Goal: Transaction & Acquisition: Purchase product/service

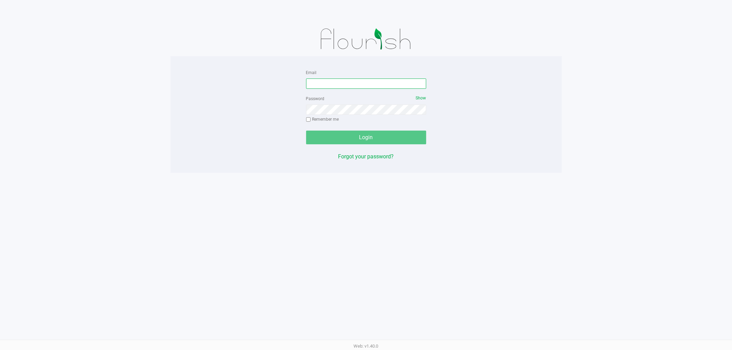
click at [319, 83] on input "Email" at bounding box center [366, 84] width 120 height 10
type input "[EMAIL_ADDRESS][DOMAIN_NAME]"
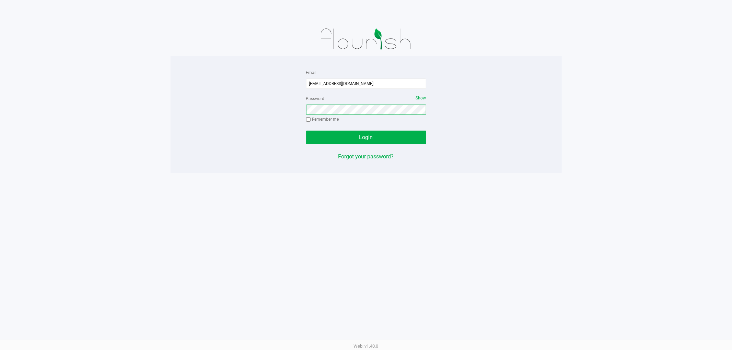
click at [306, 131] on button "Login" at bounding box center [366, 138] width 120 height 14
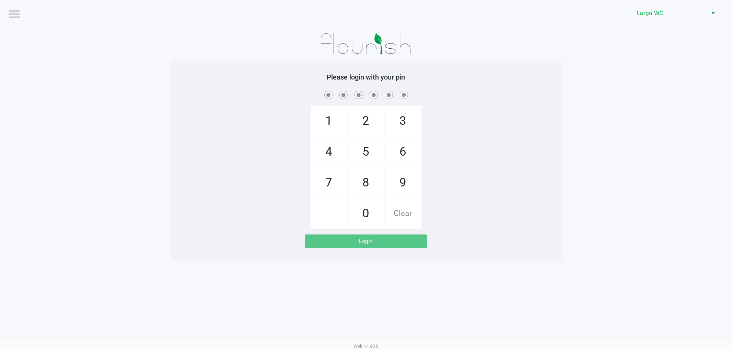
click at [336, 156] on span "4" at bounding box center [329, 152] width 36 height 30
checkbox input "true"
drag, startPoint x: 366, startPoint y: 114, endPoint x: 376, endPoint y: 115, distance: 10.7
click at [370, 114] on span "2" at bounding box center [366, 121] width 36 height 30
checkbox input "true"
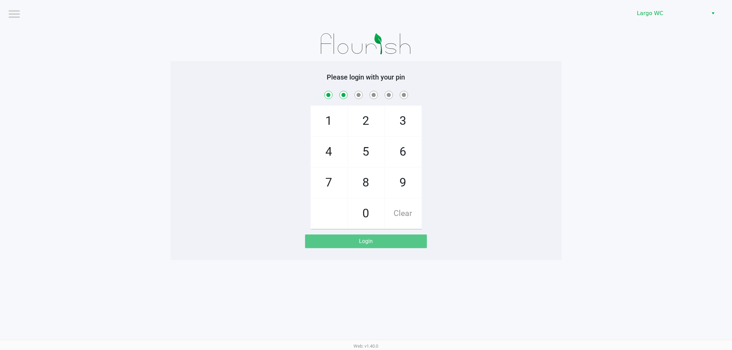
click at [396, 121] on span "3" at bounding box center [403, 121] width 36 height 30
checkbox input "true"
click at [374, 122] on span "2" at bounding box center [366, 121] width 36 height 30
checkbox input "true"
click at [374, 122] on span "2" at bounding box center [366, 121] width 36 height 30
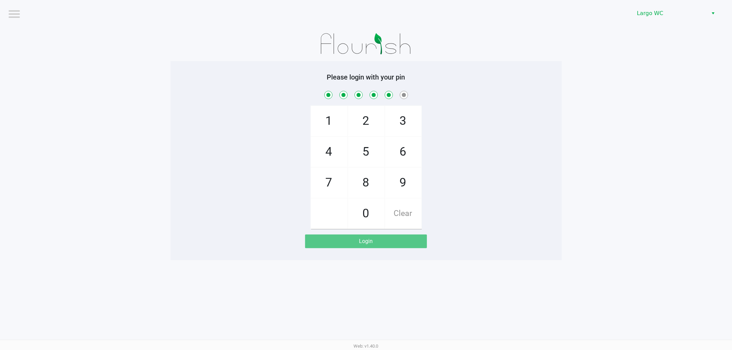
checkbox input "true"
click at [368, 215] on span "0" at bounding box center [366, 214] width 36 height 30
checkbox input "true"
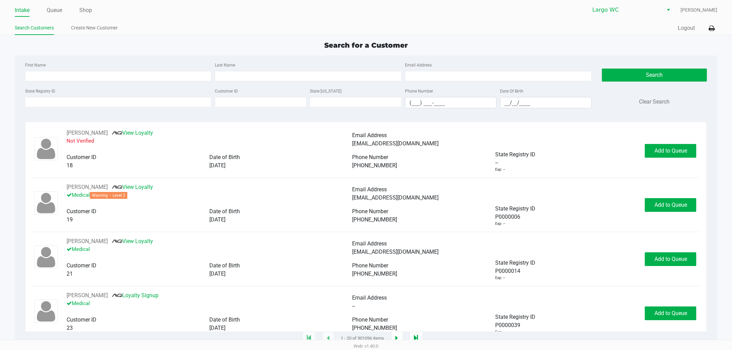
click at [65, 7] on ul "Intake Queue Shop" at bounding box center [190, 11] width 351 height 12
click at [60, 8] on link "Queue" at bounding box center [54, 10] width 15 height 10
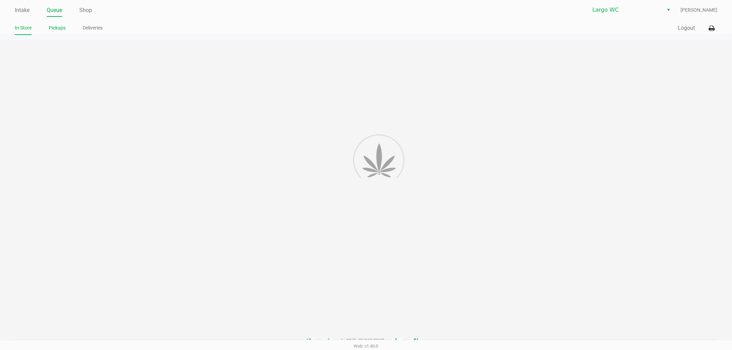
click at [60, 26] on link "Pickups" at bounding box center [57, 28] width 17 height 9
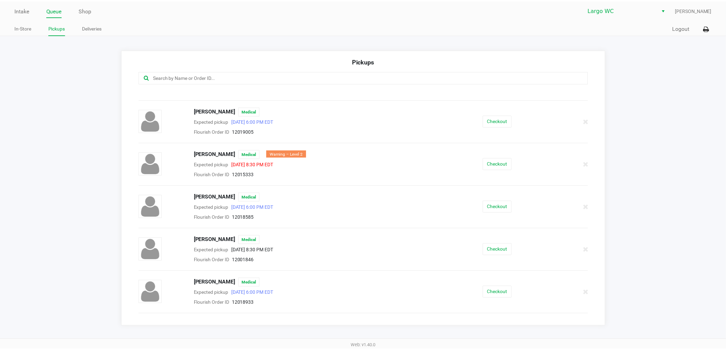
scroll to position [648, 0]
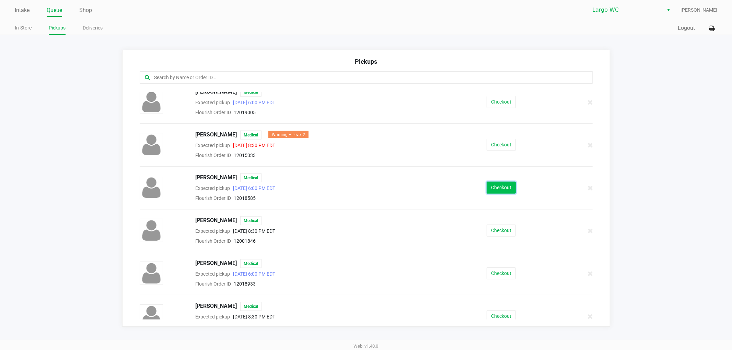
click at [509, 193] on button "Checkout" at bounding box center [501, 188] width 29 height 12
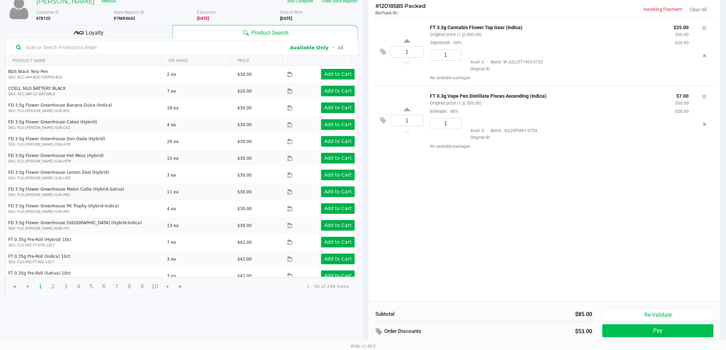
scroll to position [71, 0]
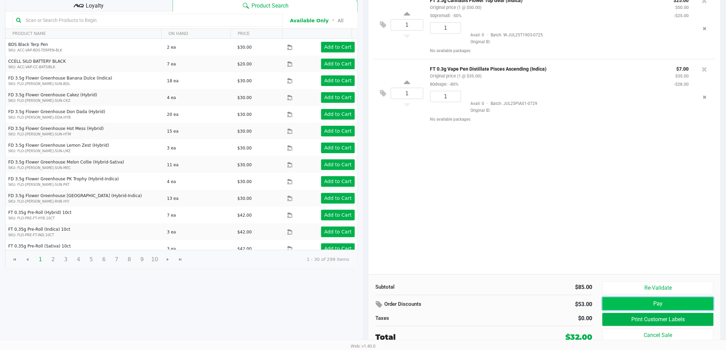
click at [678, 305] on button "Pay" at bounding box center [658, 304] width 111 height 13
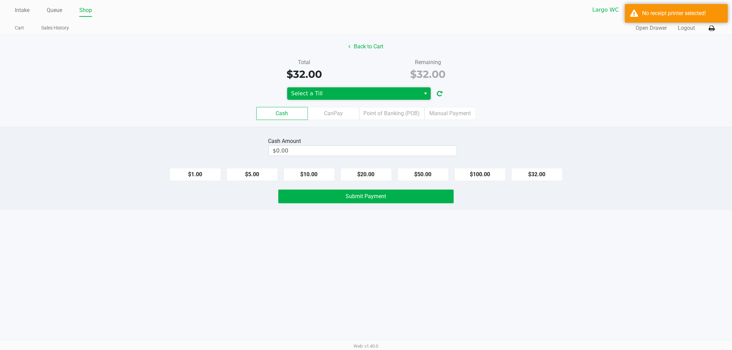
click at [391, 91] on span "Select a Till" at bounding box center [353, 94] width 125 height 8
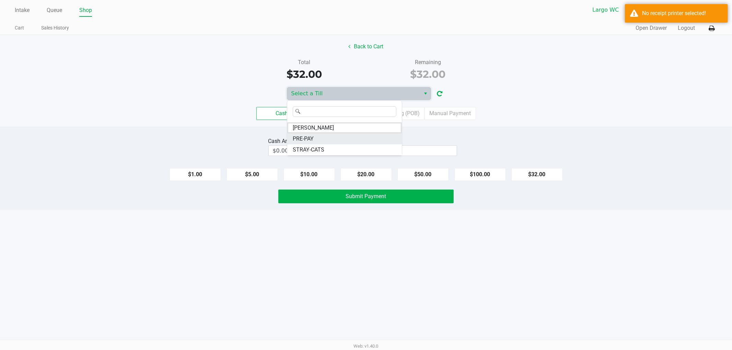
click at [365, 139] on li "PRE-PAY" at bounding box center [344, 138] width 115 height 11
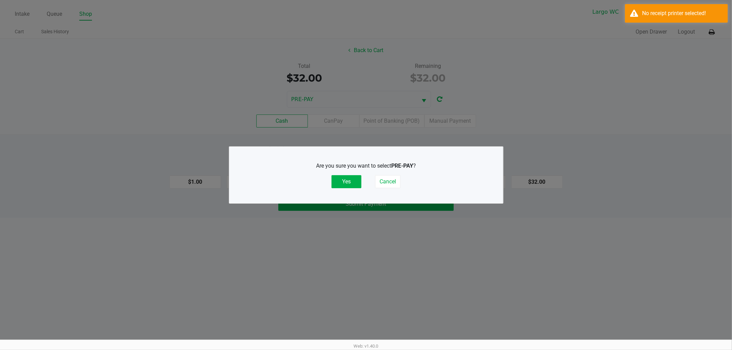
click at [346, 189] on div "Are you sure you want to select PRE-PAY ? Yes Cancel" at bounding box center [366, 175] width 246 height 43
click at [346, 178] on button "Yes" at bounding box center [346, 181] width 30 height 13
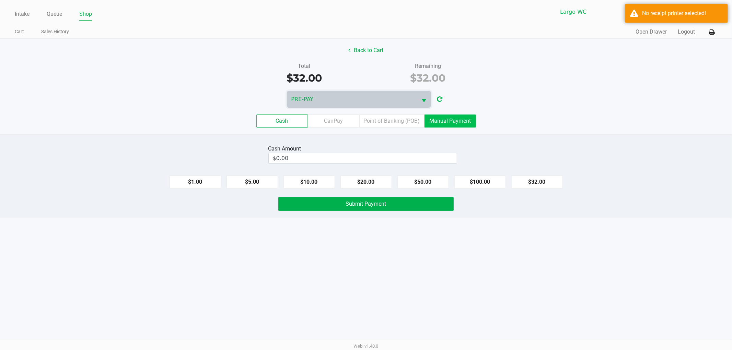
click at [436, 117] on label "Manual Payment" at bounding box center [449, 121] width 51 height 13
click at [0, 0] on 8 "Manual Payment" at bounding box center [0, 0] width 0 height 0
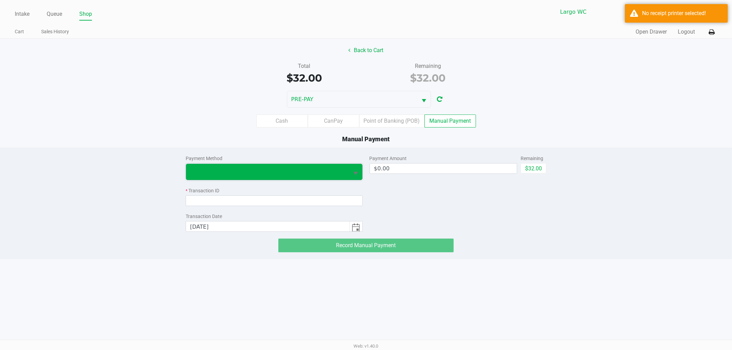
click at [311, 175] on span at bounding box center [267, 172] width 155 height 8
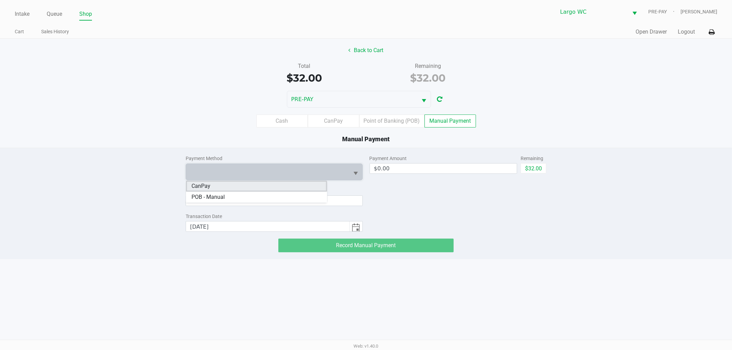
click at [252, 187] on li "CanPay" at bounding box center [256, 186] width 141 height 11
click at [540, 163] on button "$32.00" at bounding box center [534, 168] width 26 height 10
type input "$32.00"
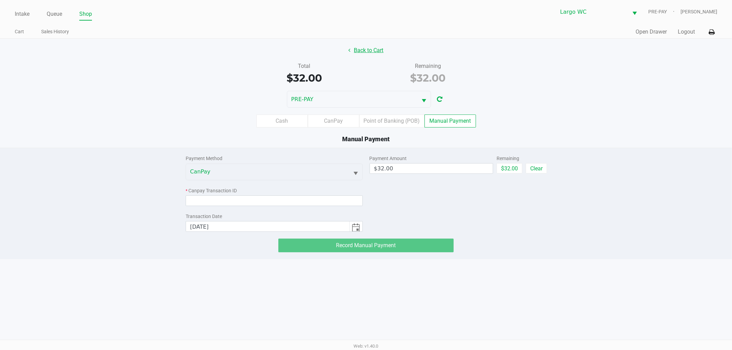
click at [350, 48] on button "Back to Cart" at bounding box center [366, 50] width 44 height 13
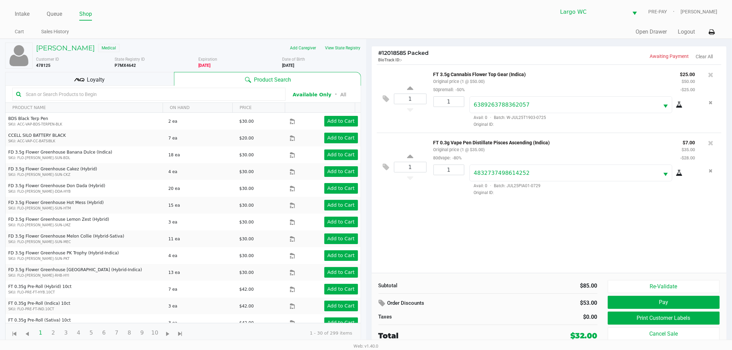
click at [148, 76] on div "Loyalty" at bounding box center [89, 79] width 169 height 14
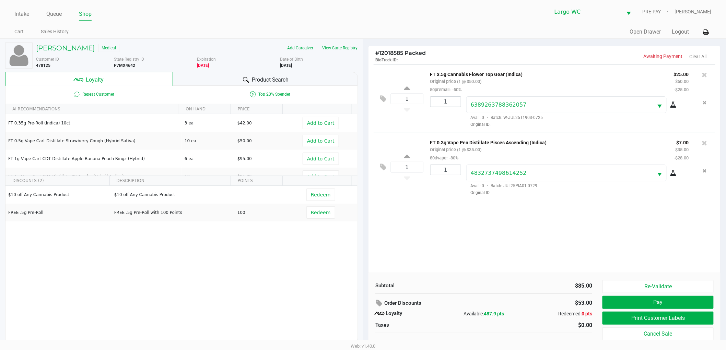
scroll to position [7, 0]
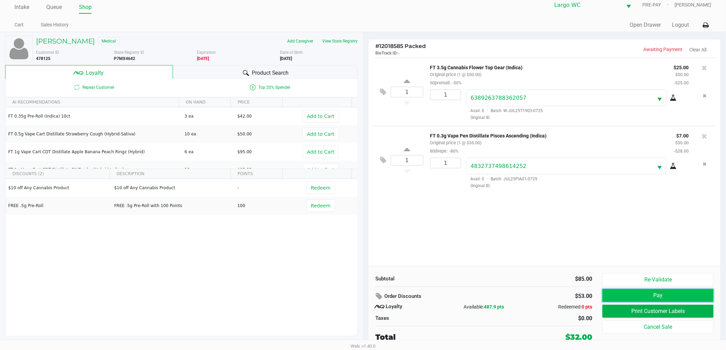
click at [665, 292] on button "Pay" at bounding box center [658, 295] width 111 height 13
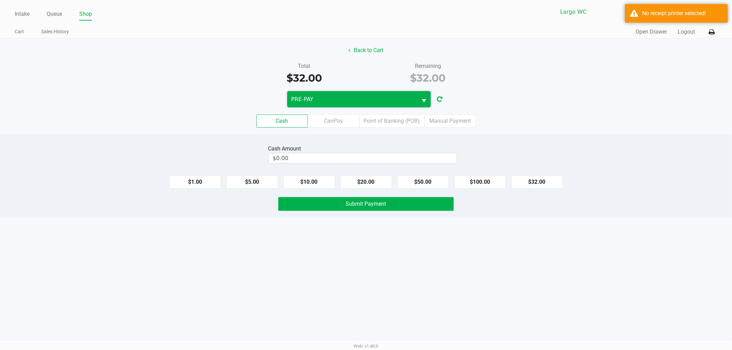
click at [393, 91] on kendo-dropdownlist "PRE-PAY" at bounding box center [359, 99] width 144 height 17
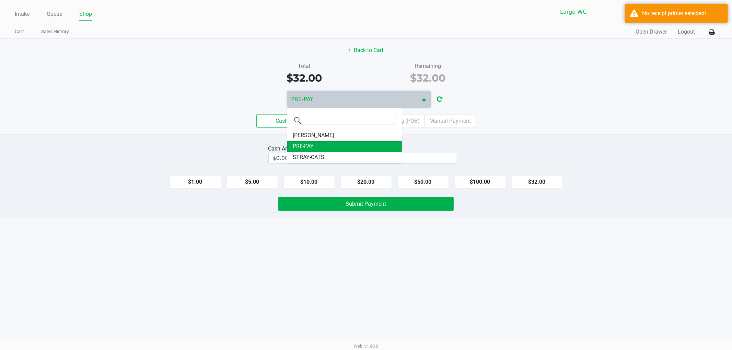
click at [320, 143] on li "PRE-PAY" at bounding box center [344, 146] width 115 height 11
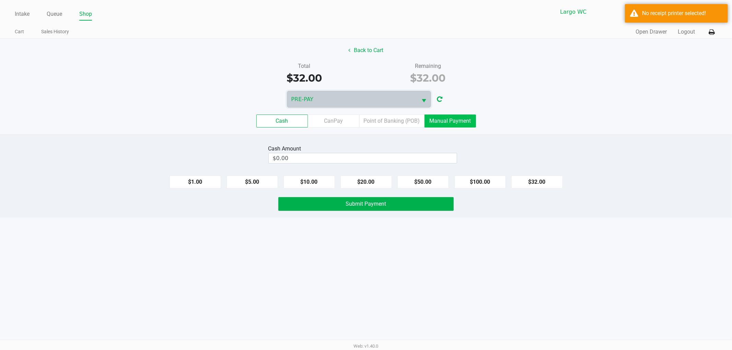
click at [456, 118] on label "Manual Payment" at bounding box center [449, 121] width 51 height 13
click at [0, 0] on 8 "Manual Payment" at bounding box center [0, 0] width 0 height 0
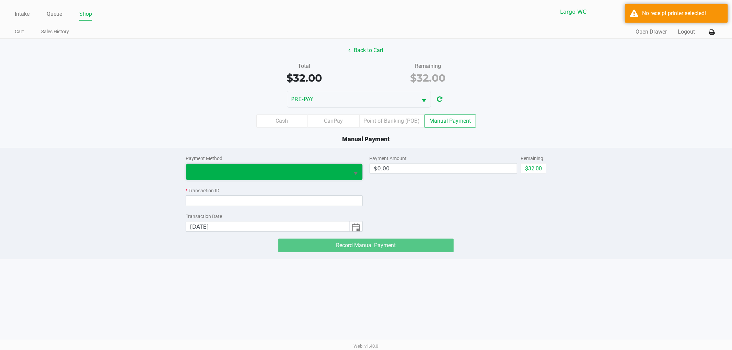
click at [272, 179] on span at bounding box center [267, 172] width 163 height 16
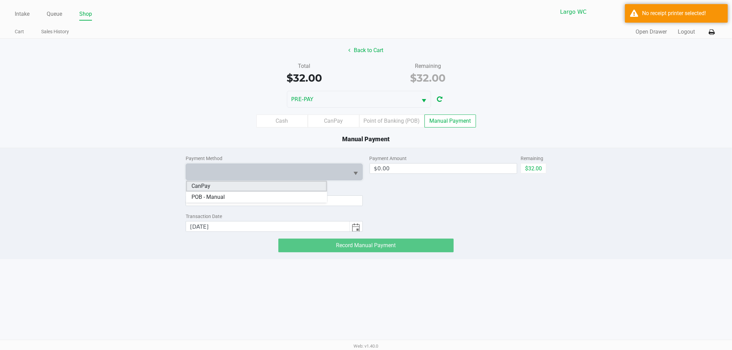
click at [218, 189] on li "CanPay" at bounding box center [256, 186] width 141 height 11
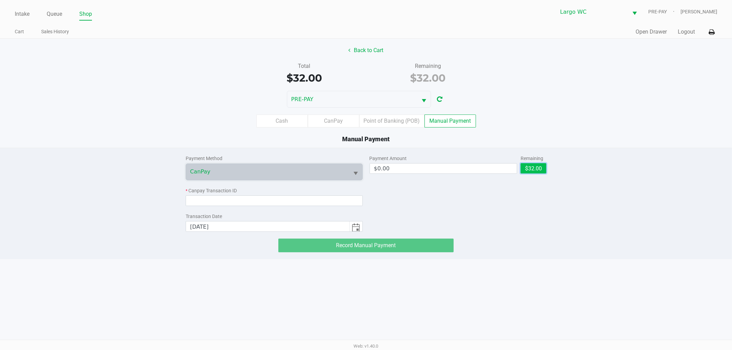
click at [529, 166] on button "$32.00" at bounding box center [534, 168] width 26 height 10
type input "$32.00"
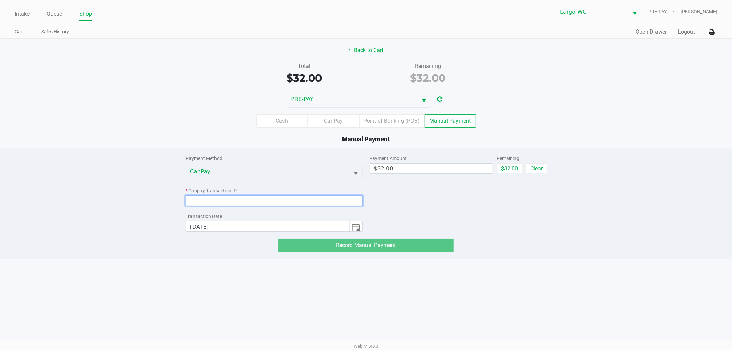
click at [296, 198] on input at bounding box center [274, 201] width 177 height 11
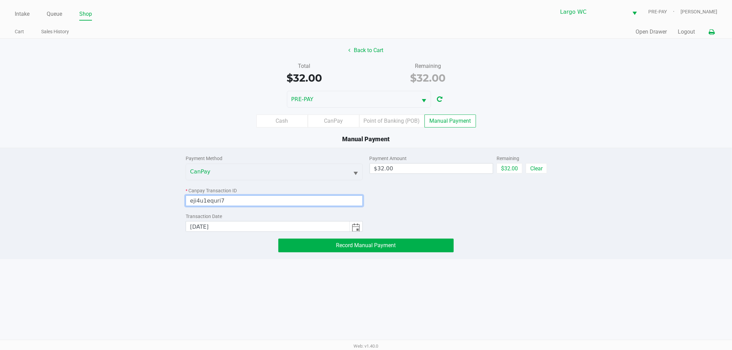
type input "eji4u1equri7"
click at [712, 32] on icon at bounding box center [712, 32] width 6 height 5
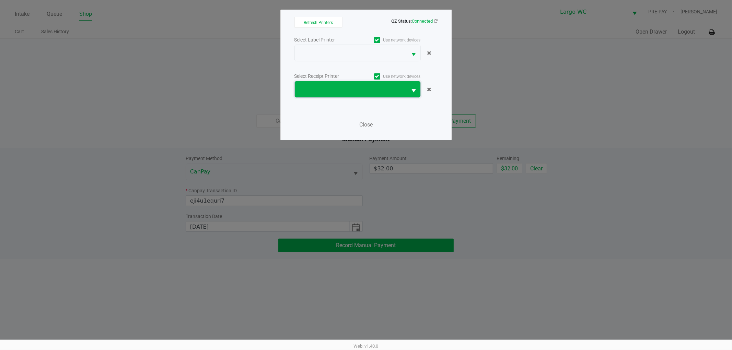
click at [384, 88] on span at bounding box center [351, 89] width 104 height 8
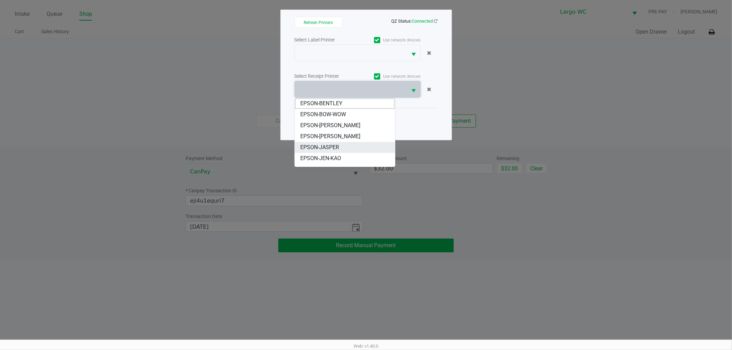
click at [338, 146] on span "EPSON-JASPER" at bounding box center [319, 147] width 39 height 8
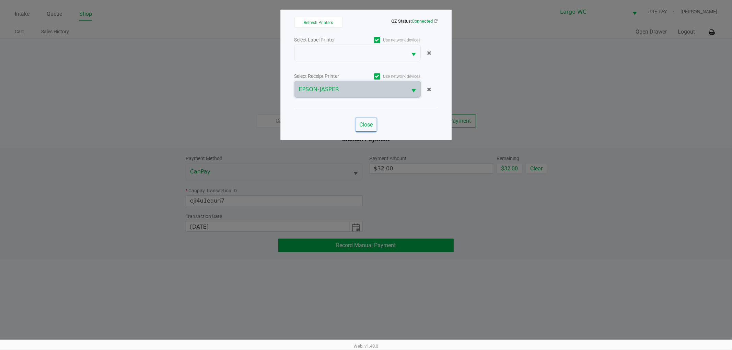
click at [366, 124] on span "Close" at bounding box center [365, 124] width 13 height 7
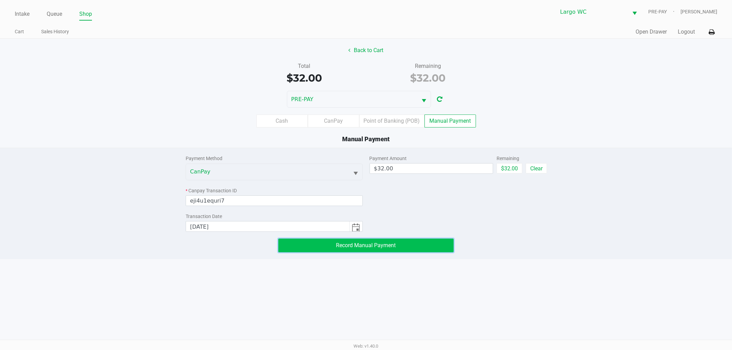
click at [410, 247] on button "Record Manual Payment" at bounding box center [365, 246] width 175 height 14
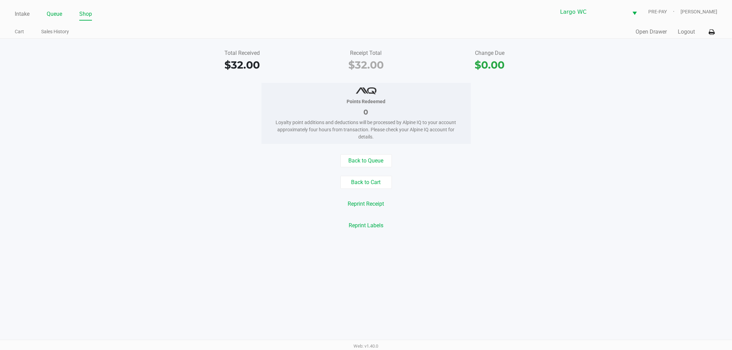
click at [53, 10] on link "Queue" at bounding box center [54, 14] width 15 height 10
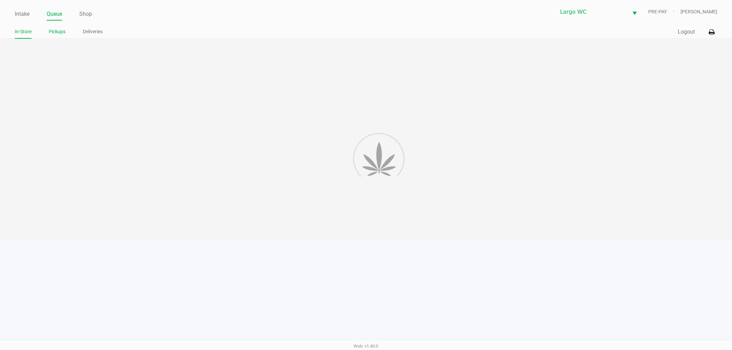
click at [55, 33] on link "Pickups" at bounding box center [57, 31] width 17 height 9
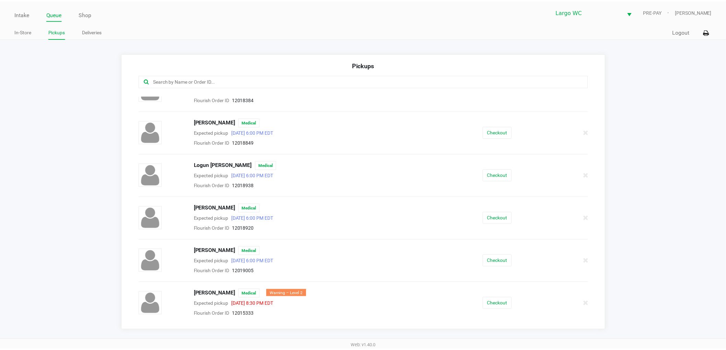
scroll to position [496, 0]
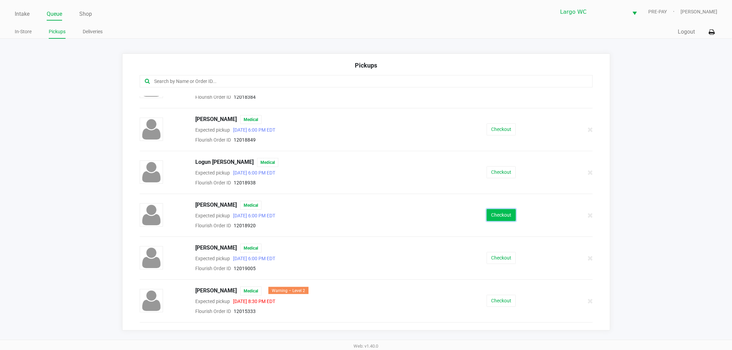
click at [491, 219] on button "Checkout" at bounding box center [501, 215] width 29 height 12
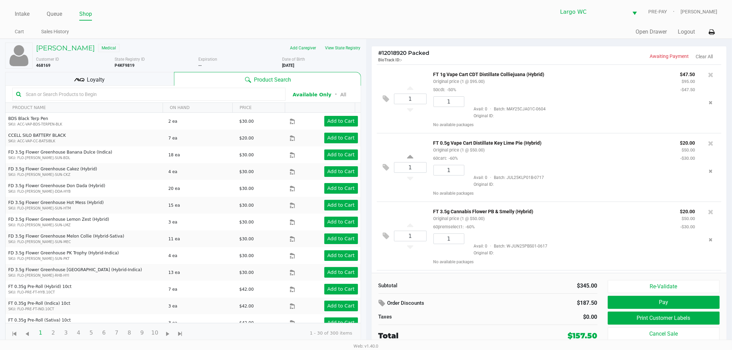
click at [131, 77] on div "Loyalty" at bounding box center [89, 79] width 169 height 14
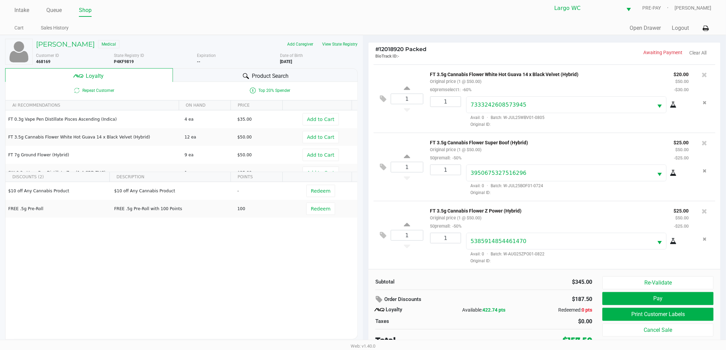
scroll to position [7, 0]
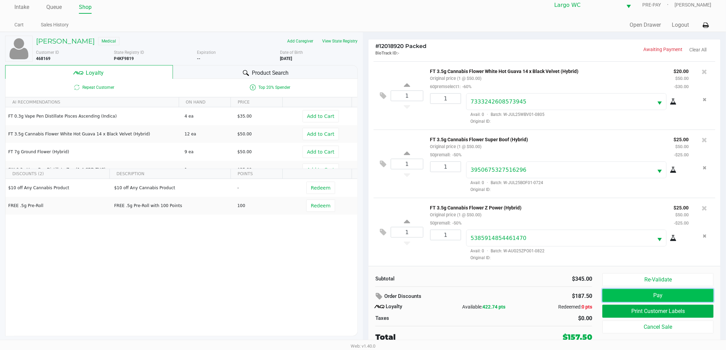
click at [684, 289] on button "Pay" at bounding box center [658, 295] width 111 height 13
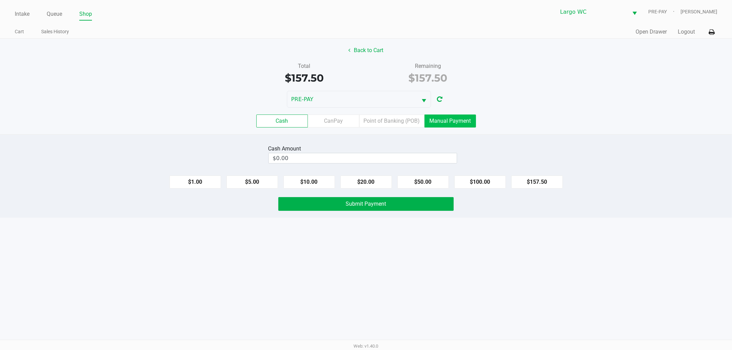
click at [434, 123] on label "Manual Payment" at bounding box center [449, 121] width 51 height 13
click at [0, 0] on 8 "Manual Payment" at bounding box center [0, 0] width 0 height 0
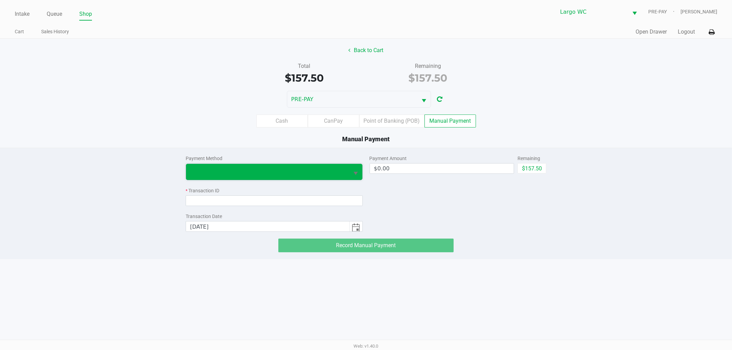
click at [218, 167] on span at bounding box center [267, 172] width 163 height 16
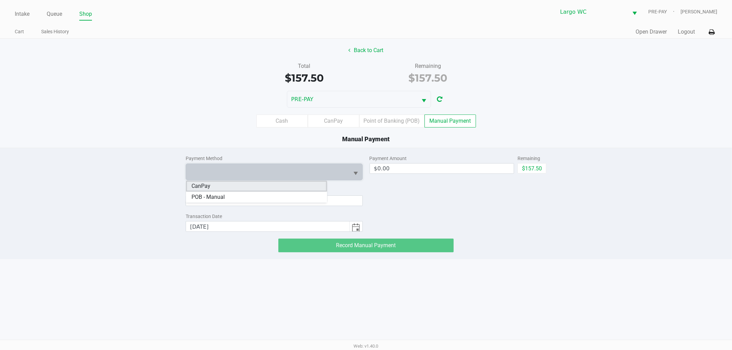
click at [212, 189] on li "CanPay" at bounding box center [256, 186] width 141 height 11
click at [541, 168] on button "$157.50" at bounding box center [531, 168] width 29 height 10
type input "$157.50"
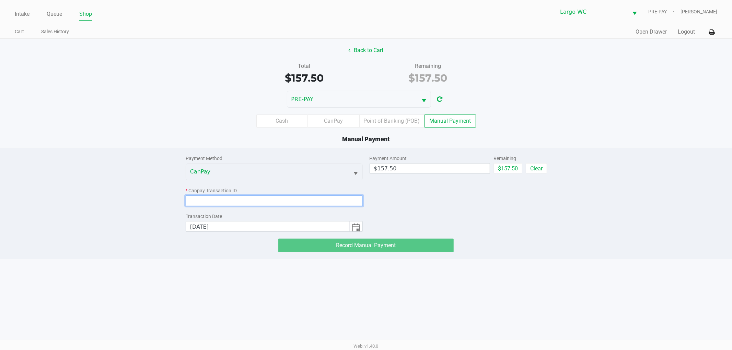
click at [308, 203] on input at bounding box center [274, 201] width 177 height 11
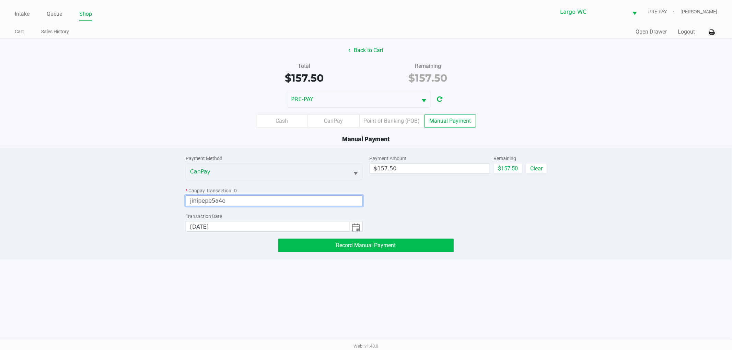
type input "jinipepe5a4e"
click at [367, 242] on span "Record Manual Payment" at bounding box center [366, 245] width 60 height 7
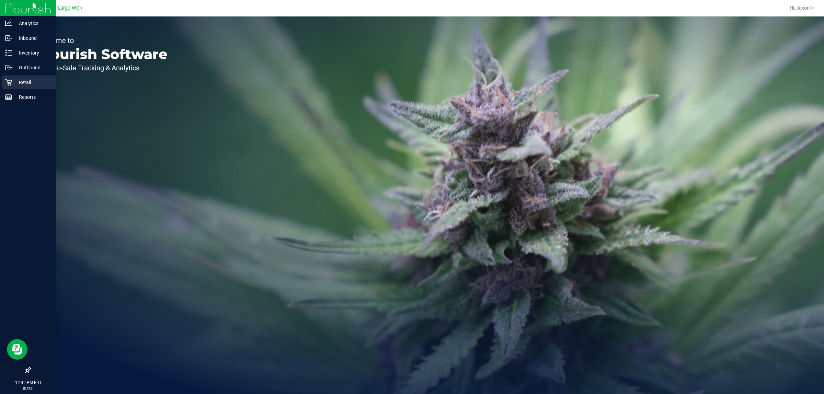
click at [46, 81] on p "Retail" at bounding box center [32, 82] width 41 height 8
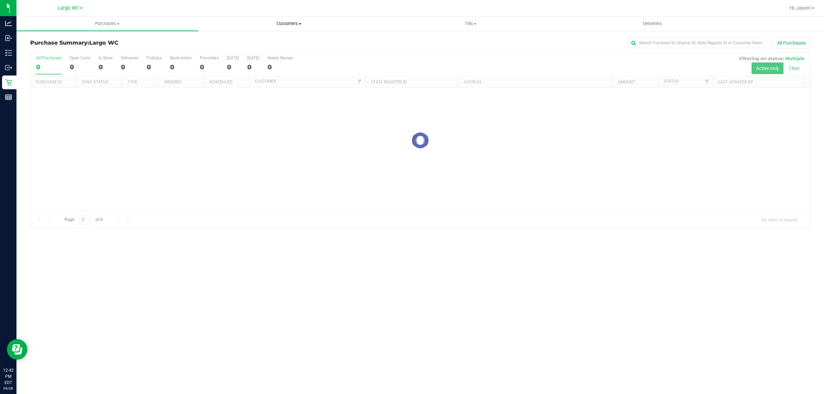
click at [303, 23] on span "Customers" at bounding box center [288, 24] width 181 height 6
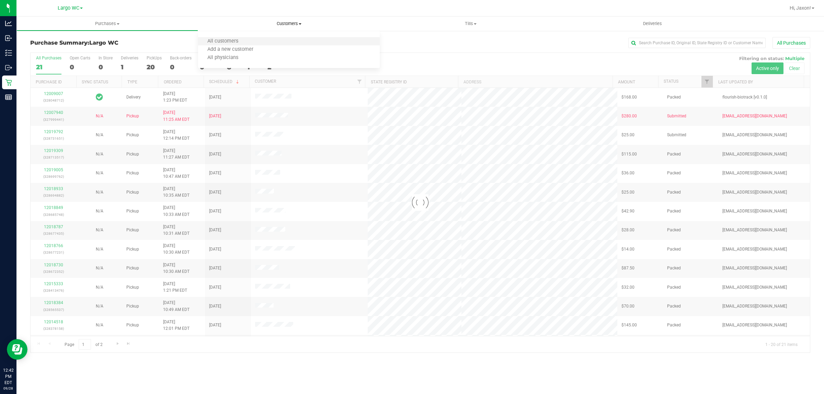
click at [287, 43] on li "All customers" at bounding box center [289, 41] width 182 height 8
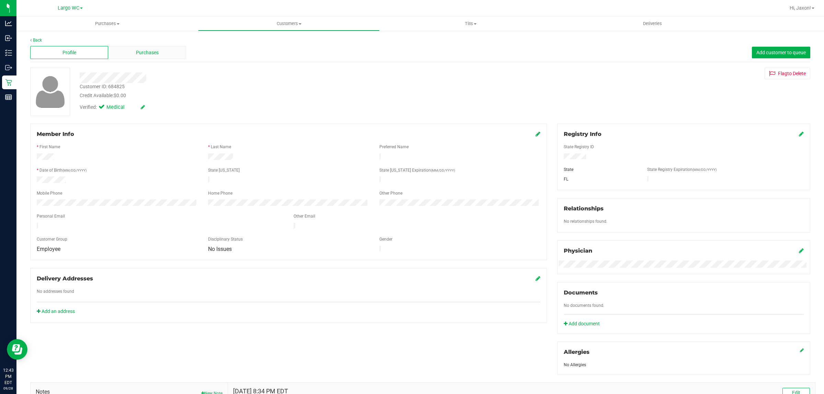
click at [136, 57] on div "Purchases" at bounding box center [147, 52] width 78 height 13
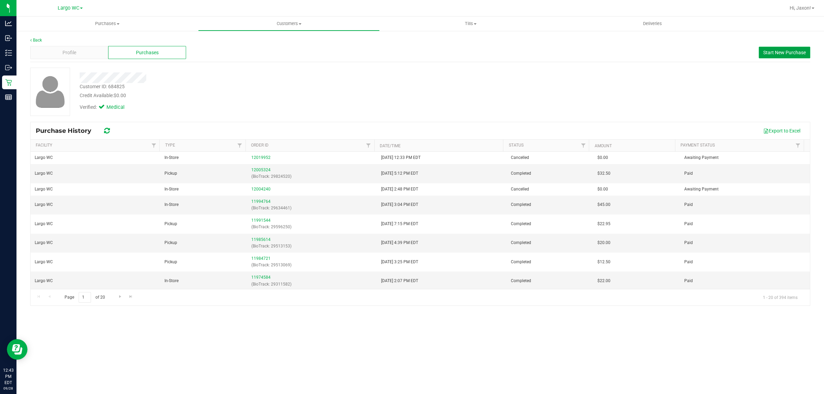
click at [781, 54] on span "Start New Purchase" at bounding box center [784, 52] width 43 height 5
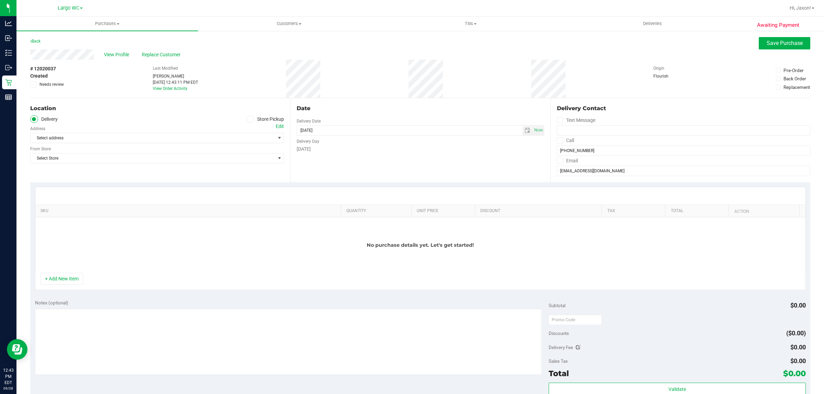
click at [246, 120] on label "Store Pickup" at bounding box center [265, 119] width 38 height 8
click at [0, 0] on input "Store Pickup" at bounding box center [0, 0] width 0 height 0
click at [209, 136] on span "Select Store" at bounding box center [153, 138] width 244 height 10
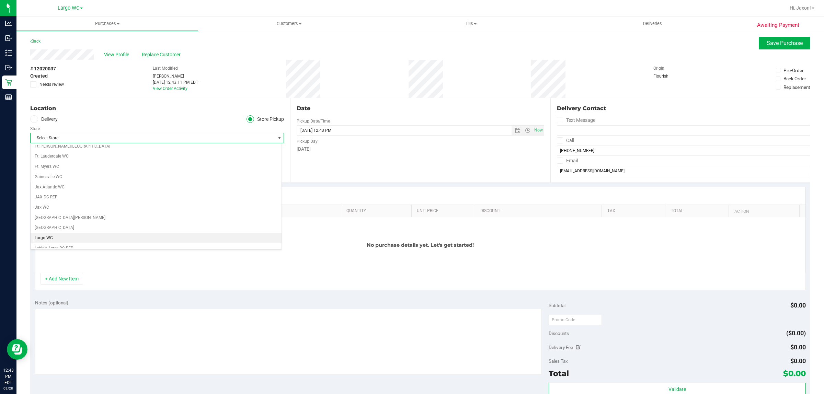
scroll to position [129, 0]
click at [81, 230] on li "Largo WC" at bounding box center [156, 225] width 251 height 10
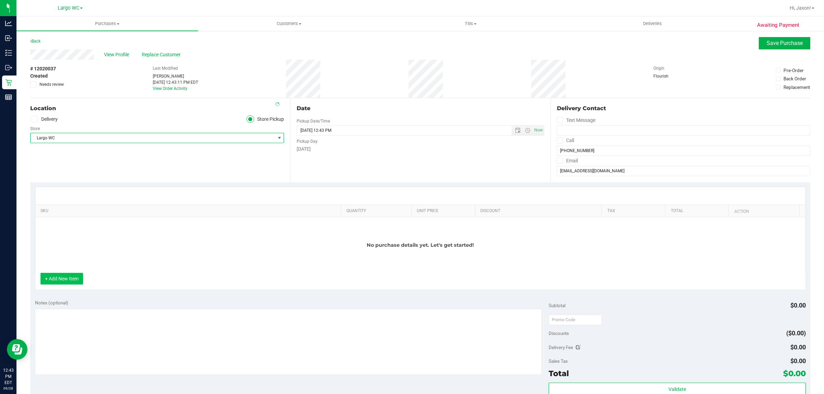
click at [56, 284] on button "+ Add New Item" at bounding box center [61, 279] width 43 height 12
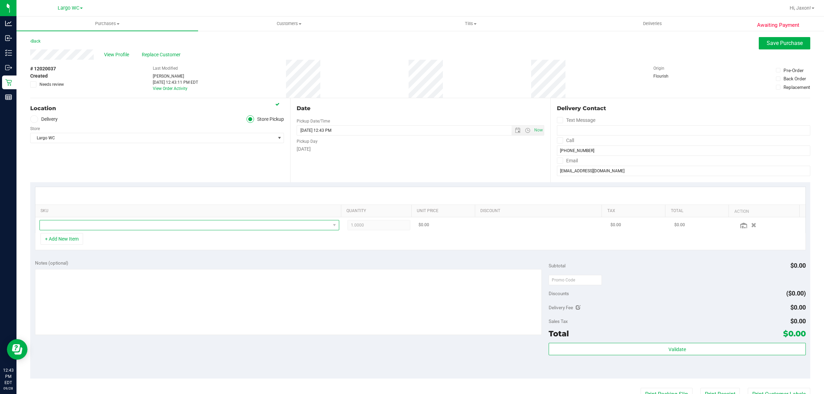
click at [77, 222] on span "NO DATA FOUND" at bounding box center [185, 225] width 290 height 10
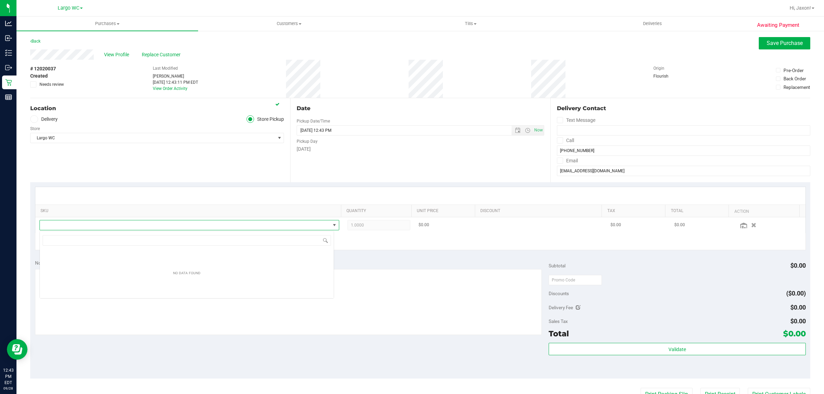
scroll to position [11, 294]
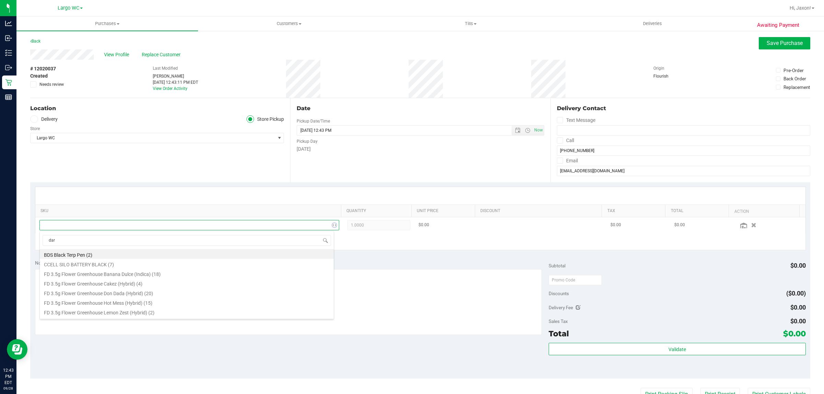
type input "dark"
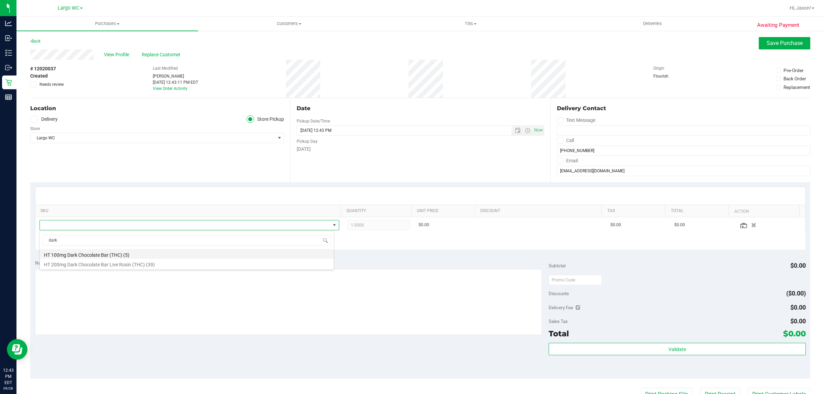
click at [121, 254] on li "HT 100mg Dark Chocolate Bar (THC) (5)" at bounding box center [187, 254] width 294 height 10
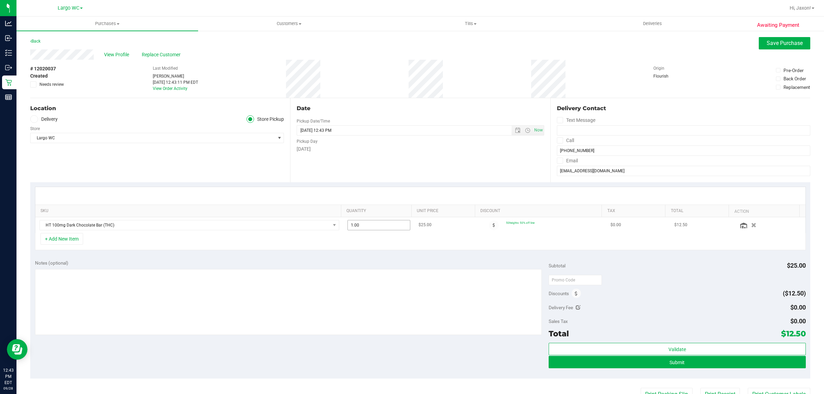
click at [385, 225] on span "1.00 1" at bounding box center [378, 225] width 63 height 10
click at [385, 225] on input "1" at bounding box center [379, 225] width 62 height 10
type input "2"
type input "2.00"
click at [378, 247] on div "+ Add New Item" at bounding box center [420, 241] width 770 height 17
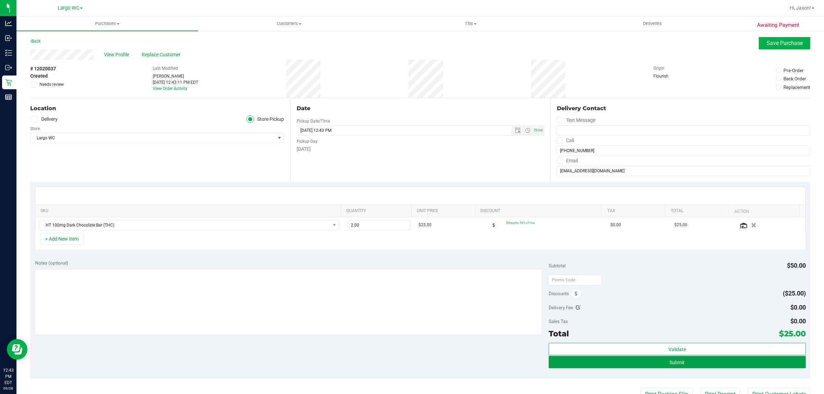
click at [701, 366] on button "Submit" at bounding box center [676, 362] width 257 height 12
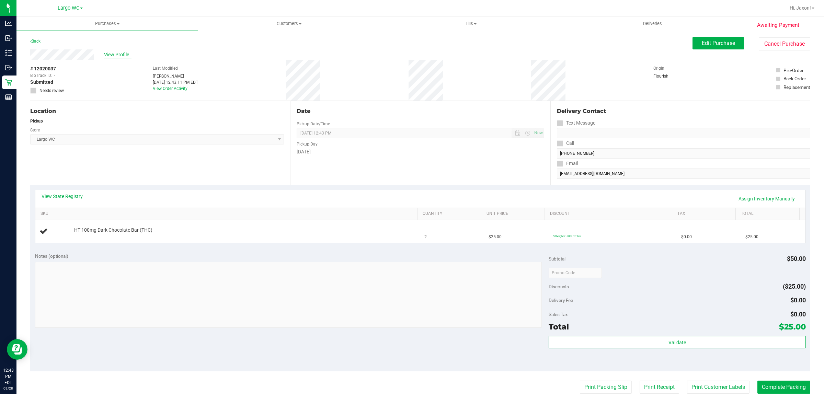
click at [124, 54] on span "View Profile" at bounding box center [117, 54] width 27 height 7
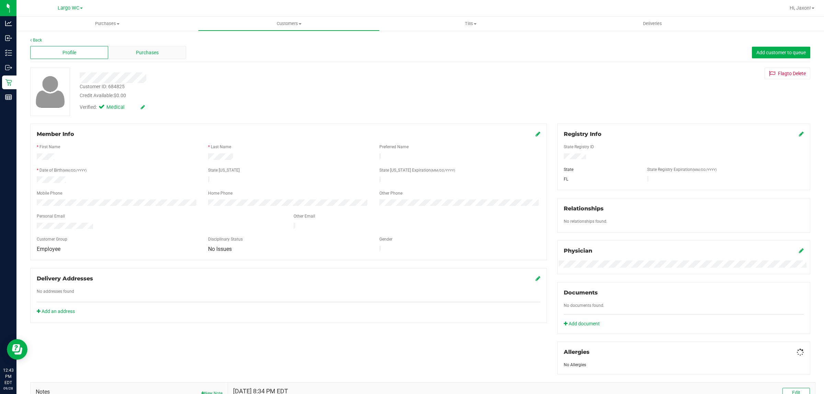
click at [134, 56] on div "Purchases" at bounding box center [147, 52] width 78 height 13
